Goal: Task Accomplishment & Management: Use online tool/utility

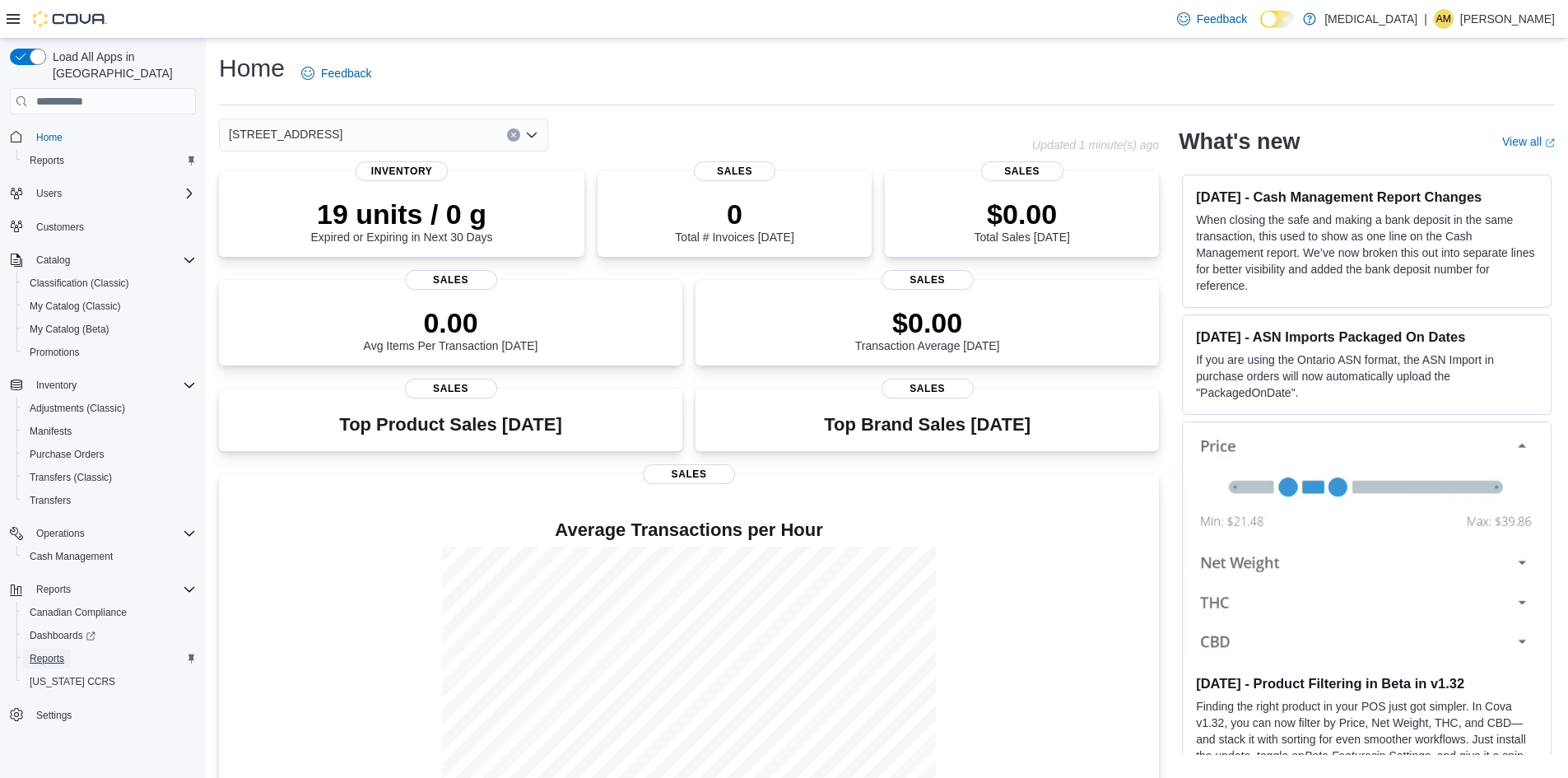
click at [48, 652] on span "Reports" at bounding box center [47, 658] width 34 height 13
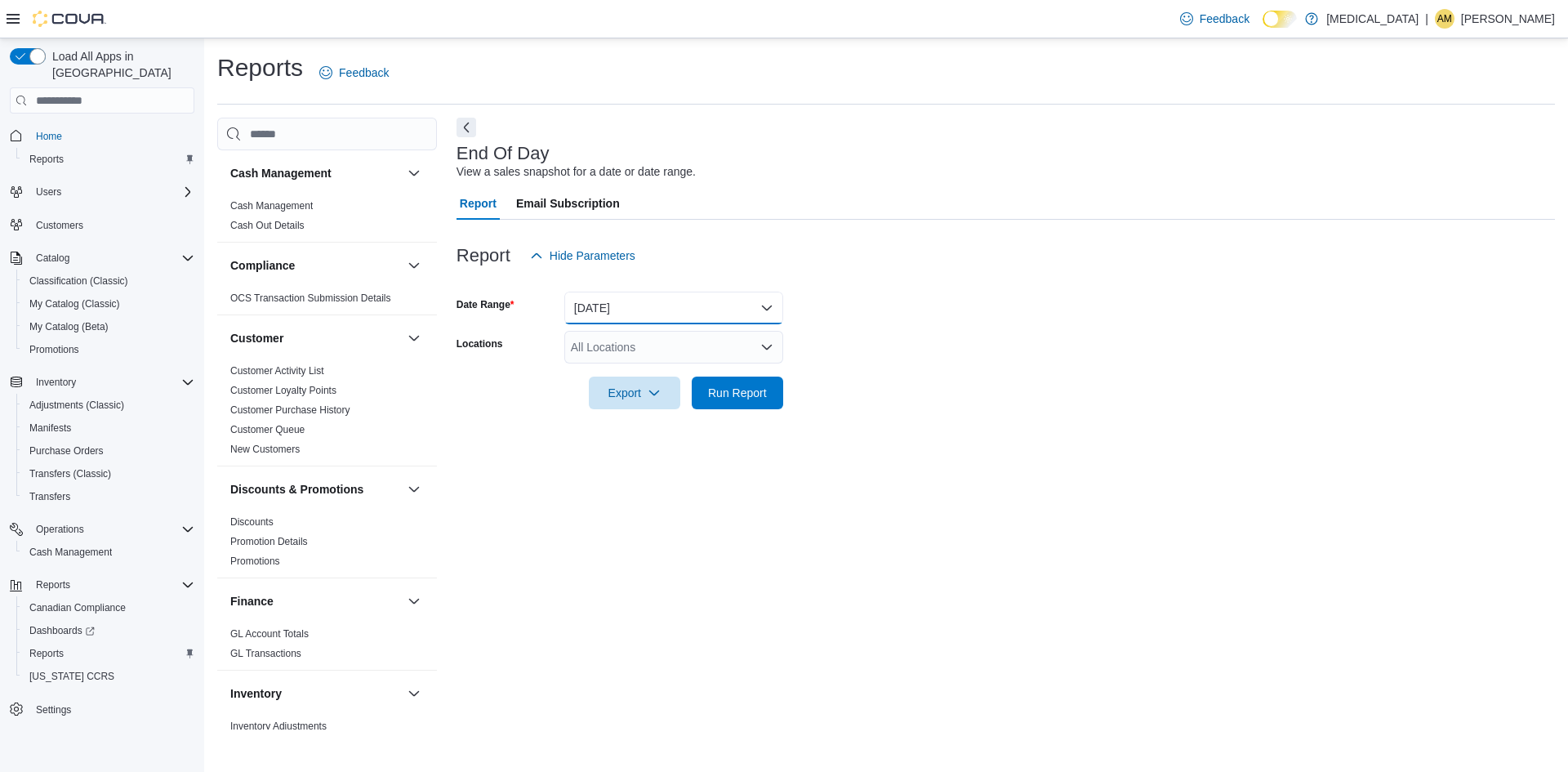
click at [764, 295] on button "[DATE]" at bounding box center [673, 308] width 219 height 32
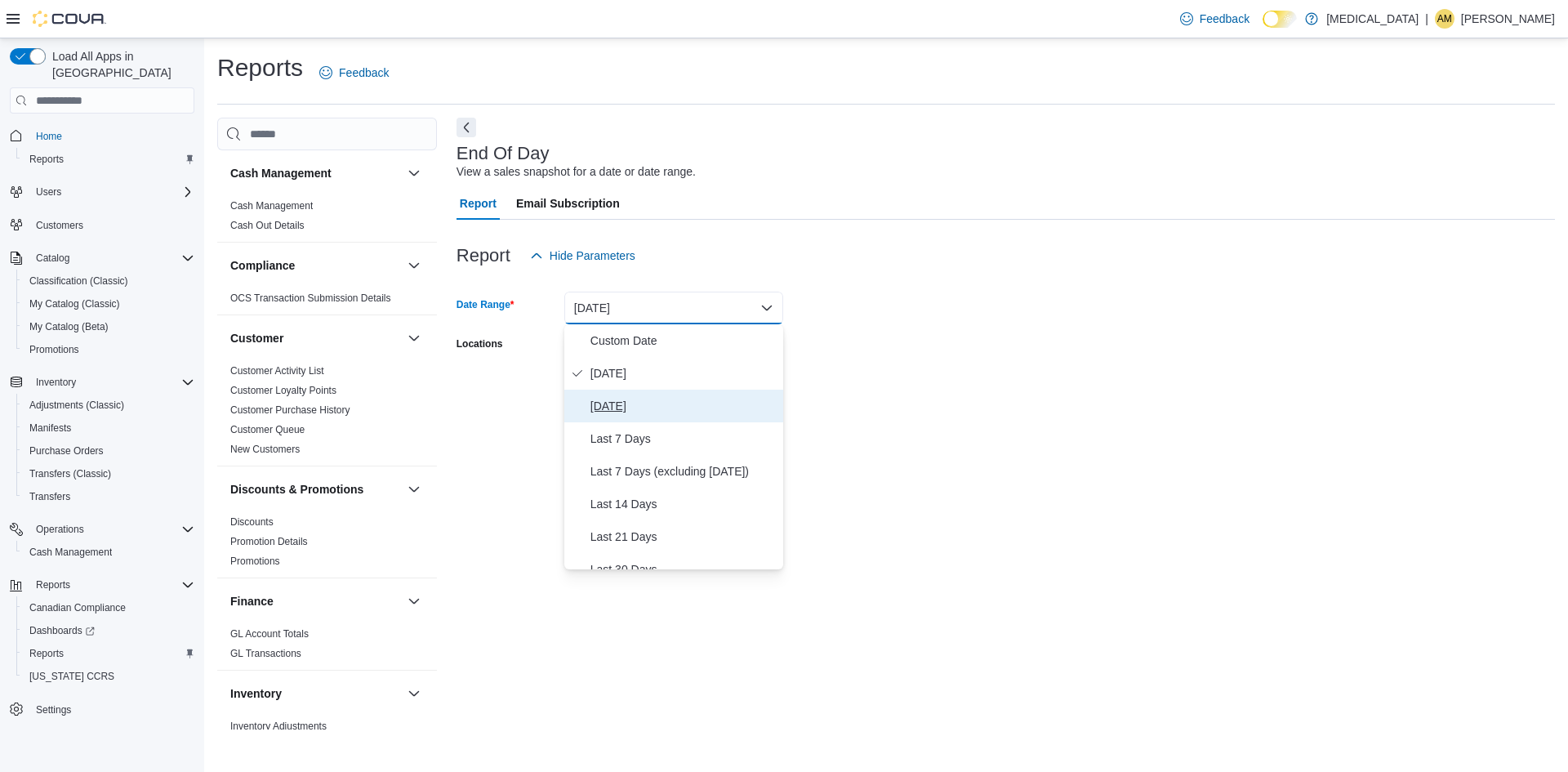
click at [607, 398] on span "[DATE]" at bounding box center [683, 406] width 186 height 20
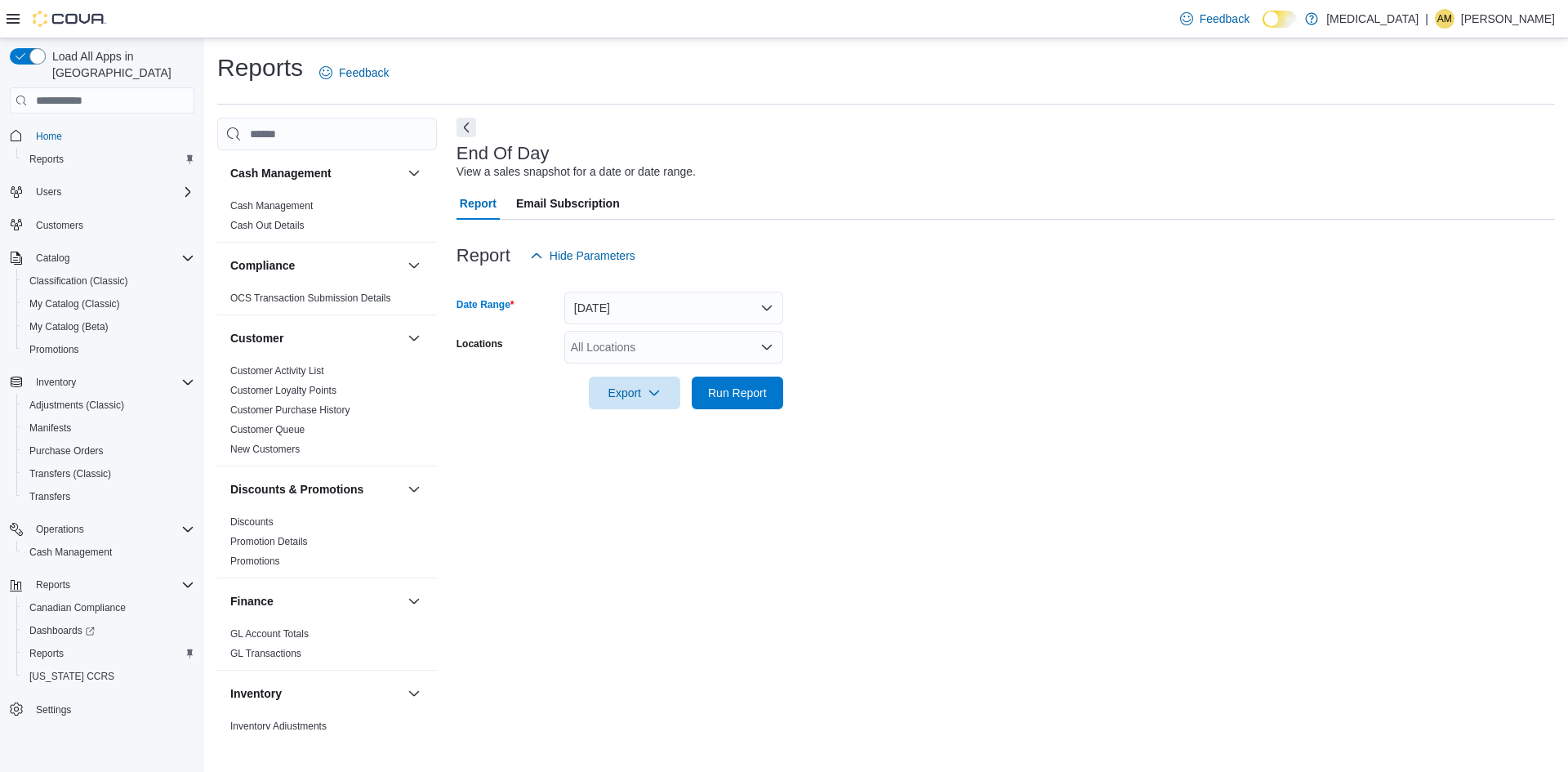
click at [1217, 272] on div "Report Hide Parameters" at bounding box center [1006, 255] width 1098 height 32
click at [766, 345] on icon "Open list of options" at bounding box center [767, 346] width 13 height 13
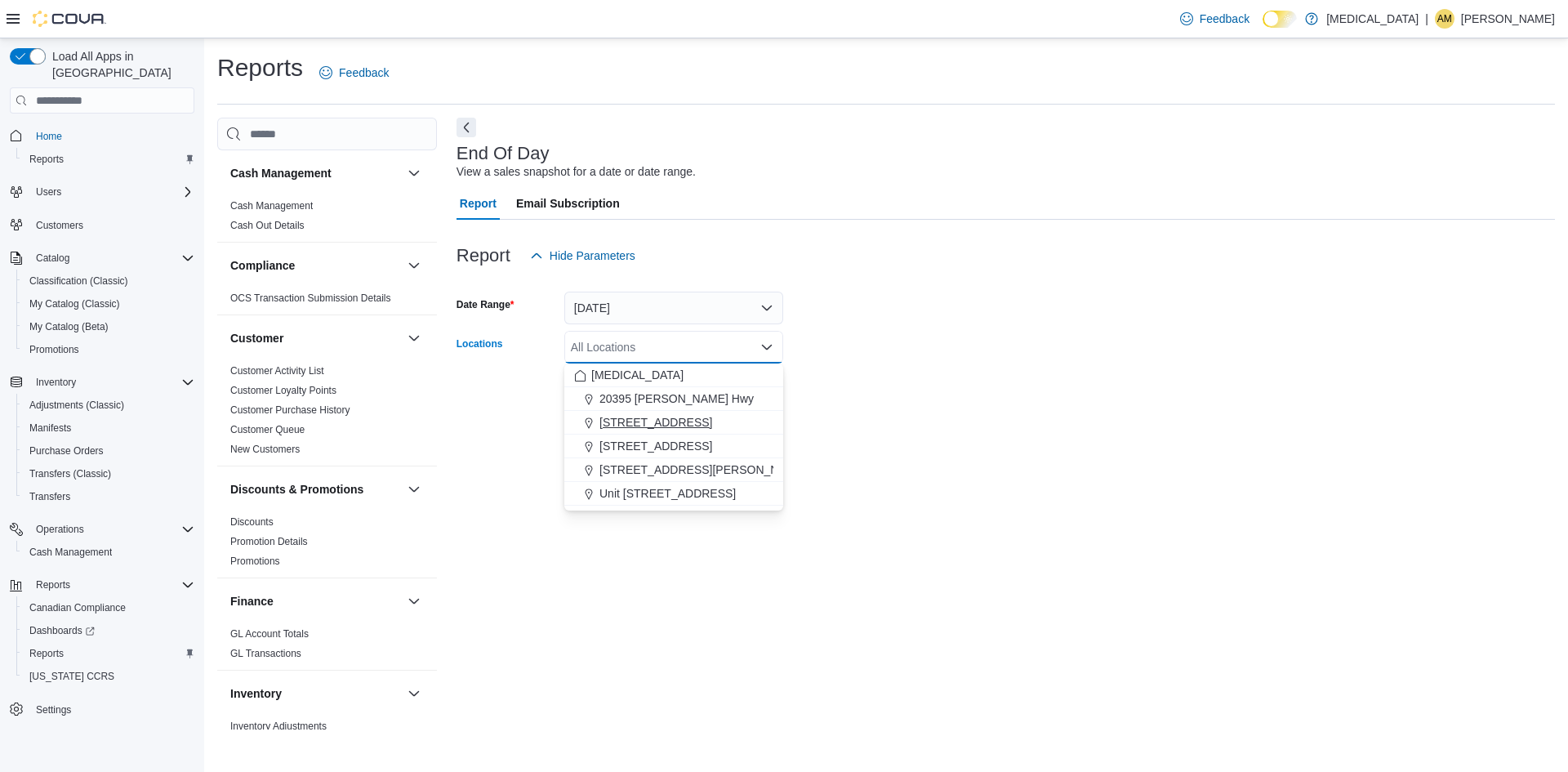
click at [653, 419] on span "[STREET_ADDRESS]" at bounding box center [656, 422] width 112 height 16
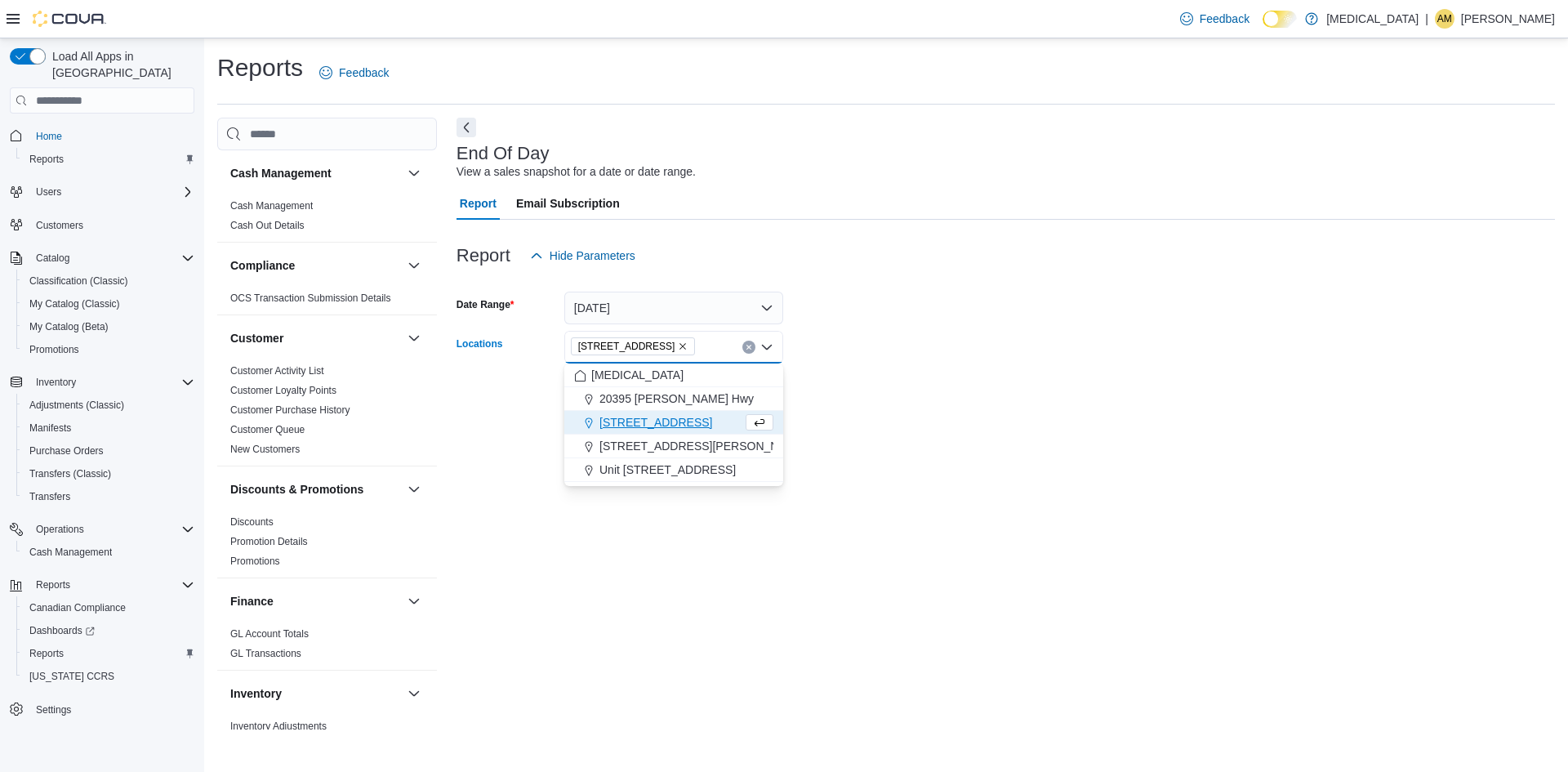
click at [1237, 363] on div at bounding box center [1006, 369] width 1098 height 13
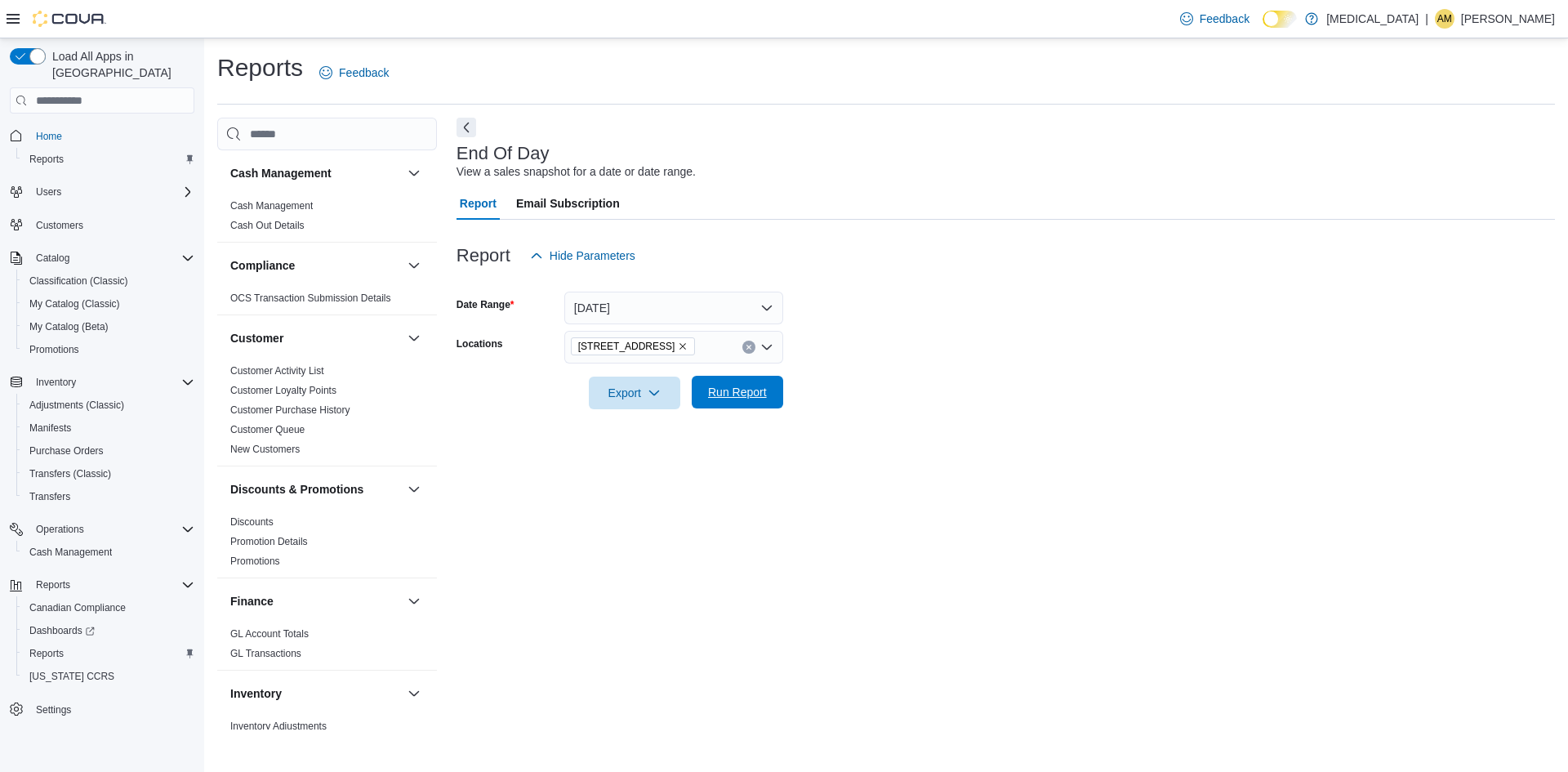
click at [736, 395] on span "Run Report" at bounding box center [737, 392] width 59 height 16
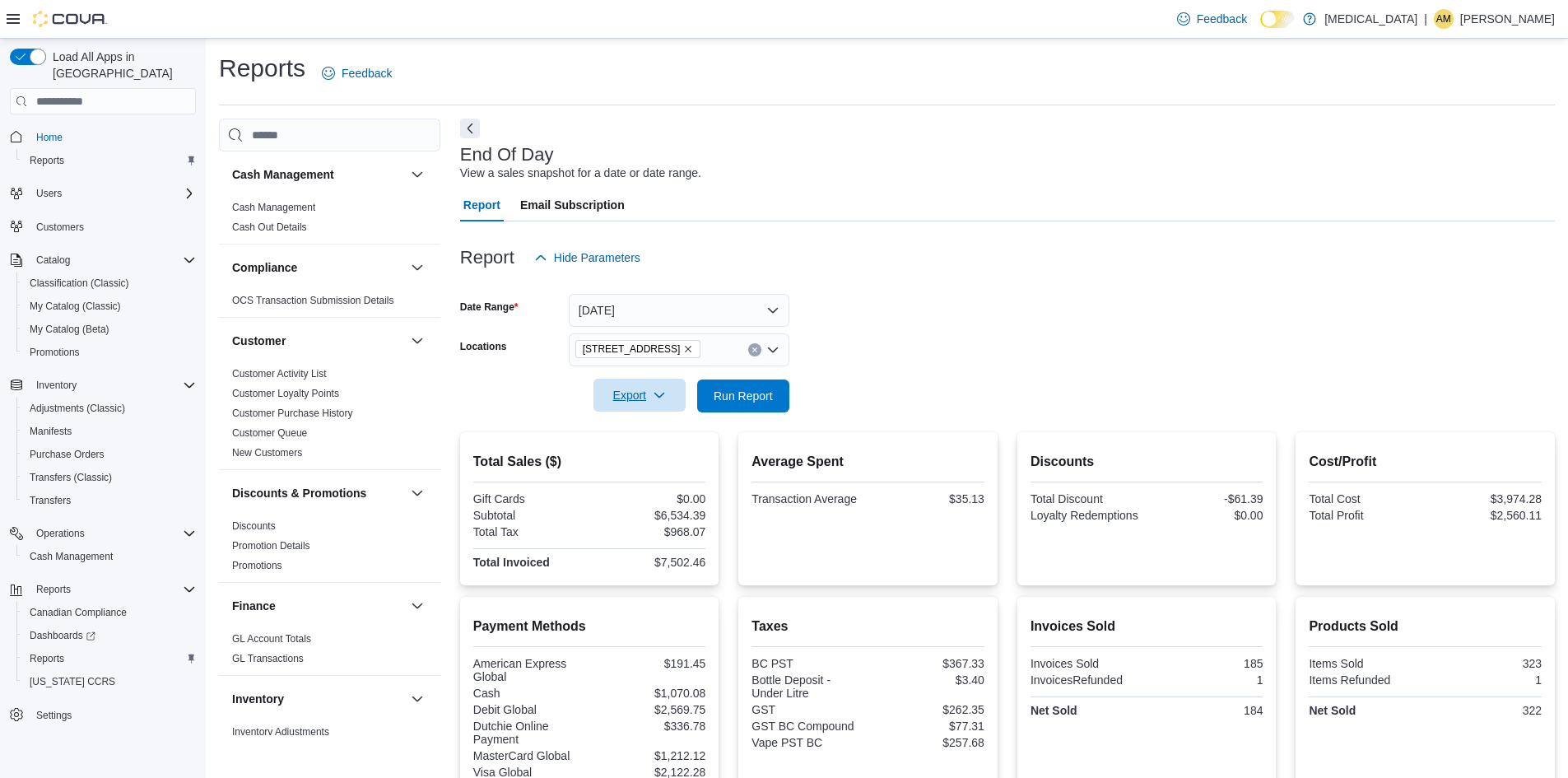
click at [648, 398] on span "Export" at bounding box center [640, 395] width 72 height 33
click at [648, 456] on span "Export to Pdf" at bounding box center [642, 461] width 74 height 13
